Goal: Find specific page/section: Find specific page/section

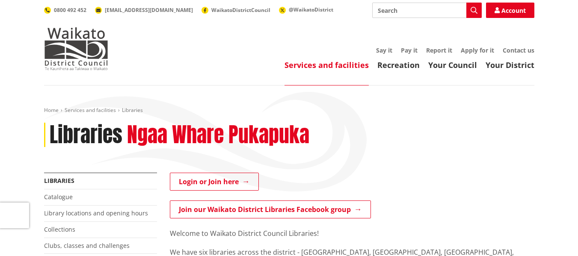
click at [417, 15] on input "Search" at bounding box center [427, 10] width 110 height 15
type input "r"
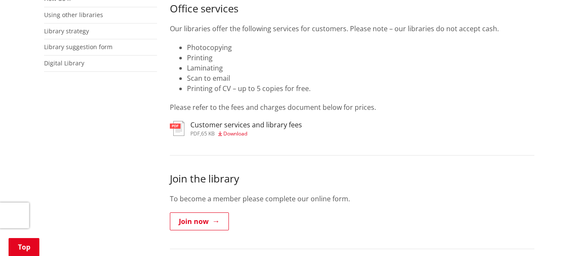
scroll to position [297, 0]
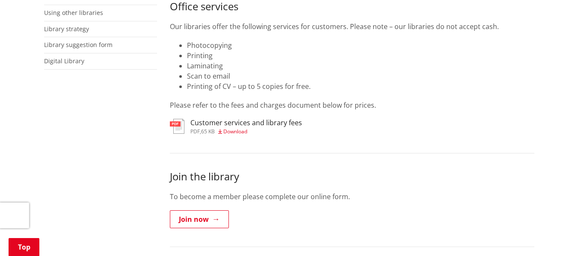
click at [277, 119] on h3 "Customer services and library fees" at bounding box center [246, 123] width 112 height 8
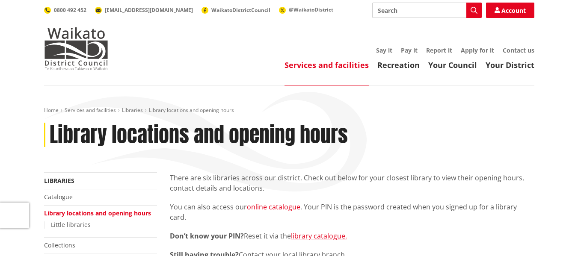
scroll to position [297, 0]
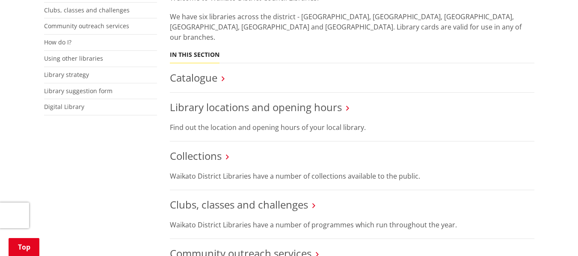
scroll to position [235, 0]
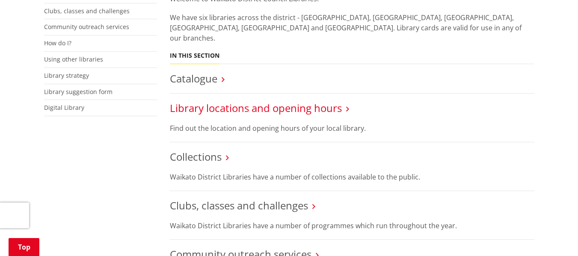
click at [217, 101] on link "Library locations and opening hours" at bounding box center [256, 108] width 172 height 14
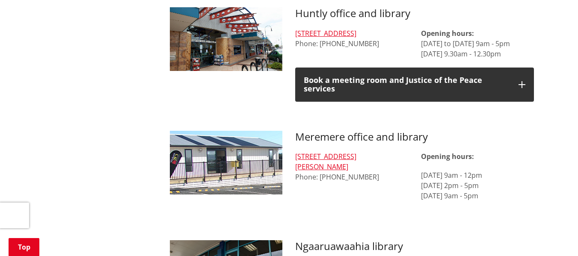
scroll to position [531, 0]
